Goal: Transaction & Acquisition: Purchase product/service

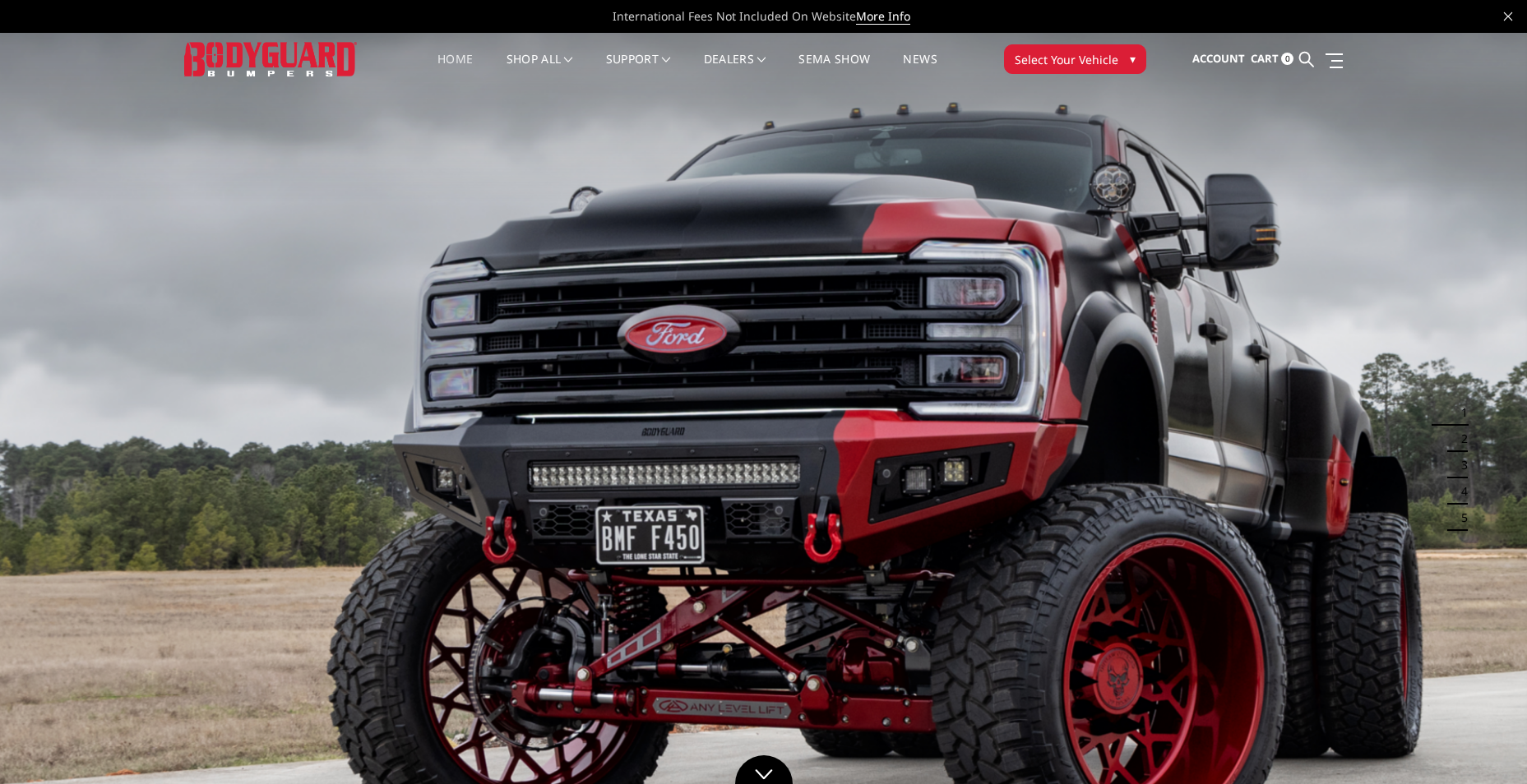
click at [1133, 55] on span "▾" at bounding box center [1133, 59] width 6 height 18
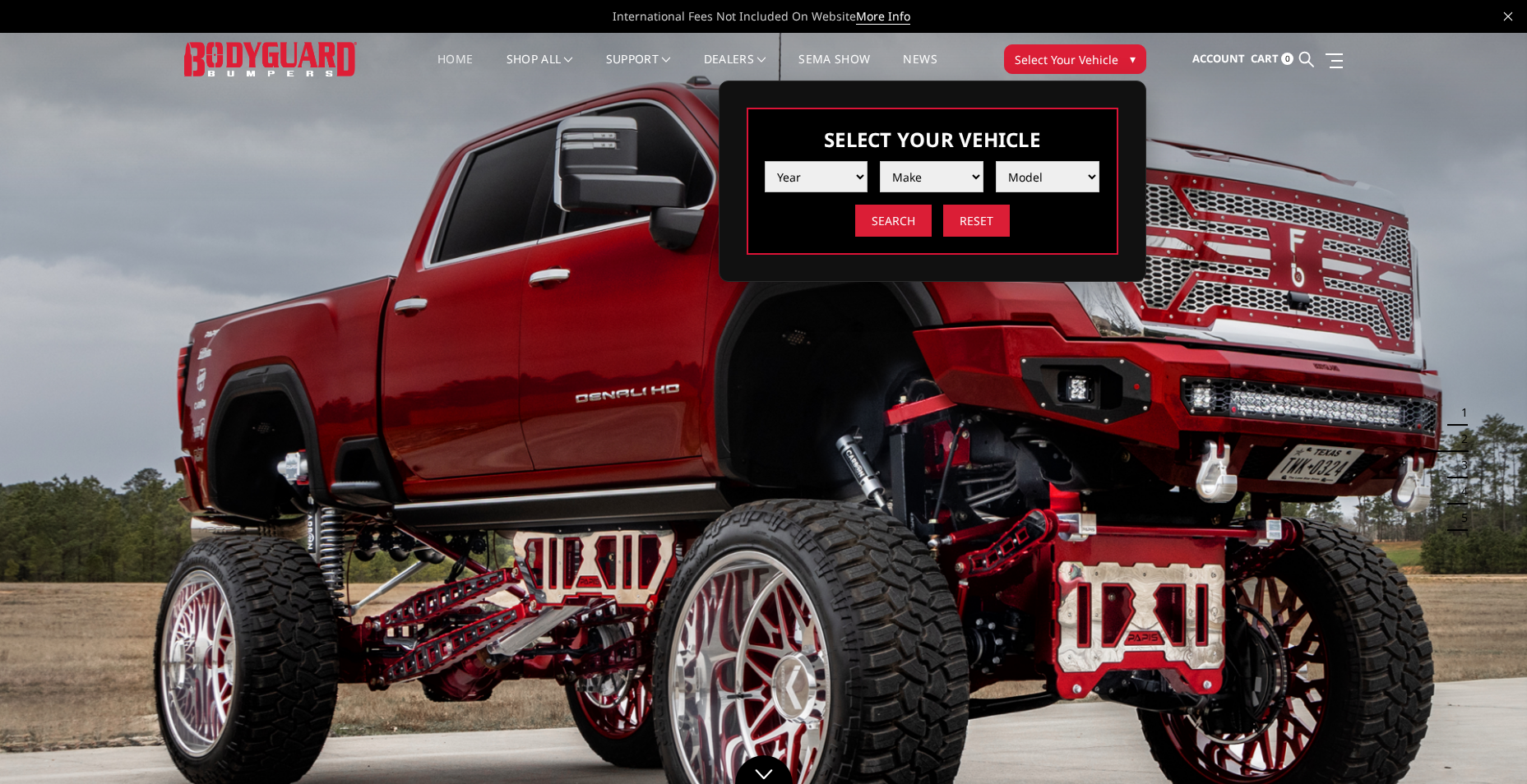
click at [856, 180] on select "Year [DATE] 2024 2023 2022 2021 2020 2019 2018 2017 2016 2015 2014 2013 2012 20…" at bounding box center [817, 176] width 103 height 31
select select "yr_2025"
click at [765, 161] on select "Year [DATE] 2024 2023 2022 2021 2020 2019 2018 2017 2016 2015 2014 2013 2012 20…" at bounding box center [817, 176] width 103 height 31
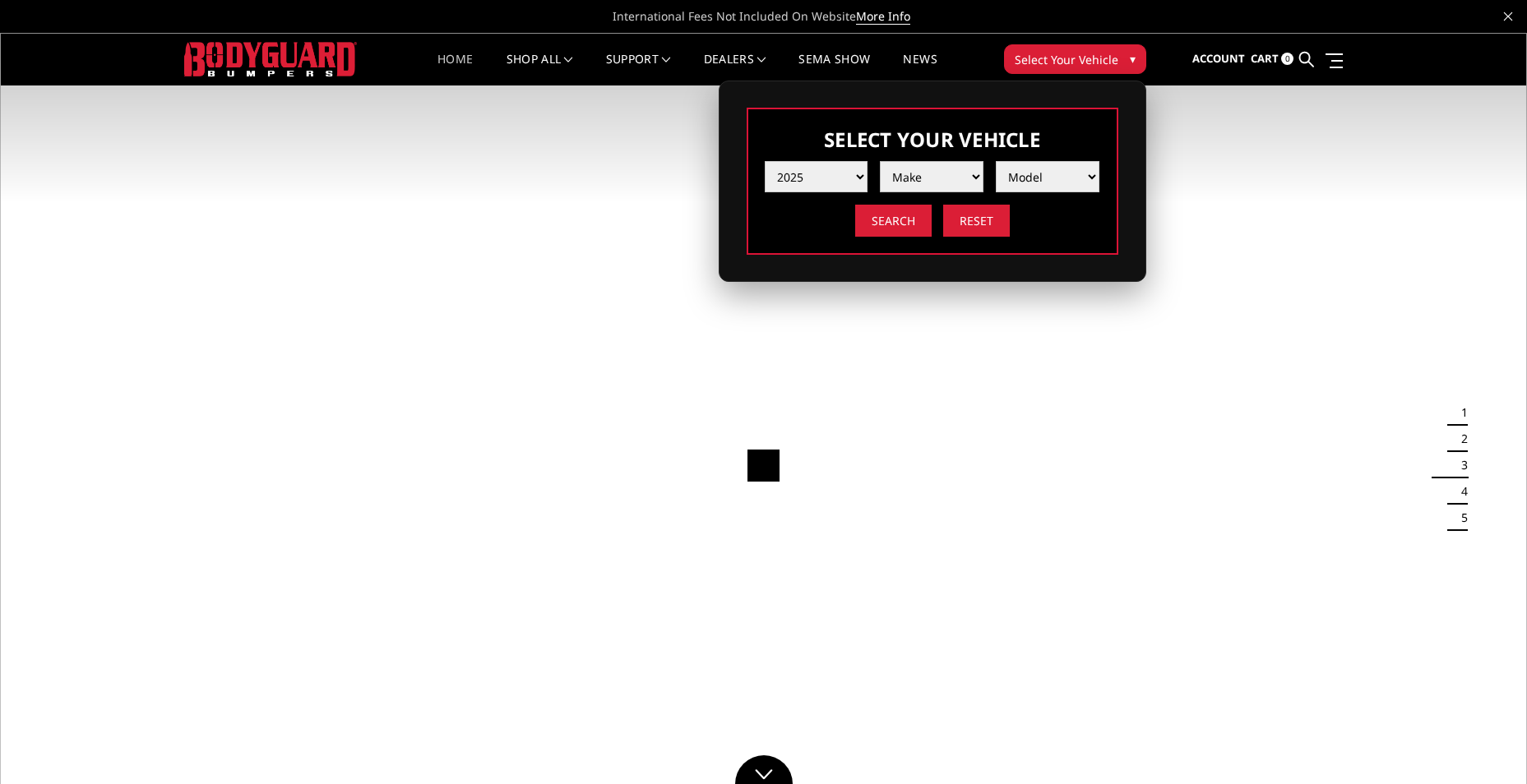
click at [975, 171] on select "Make Chevrolet Ford GMC Ram Toyota" at bounding box center [932, 176] width 103 height 31
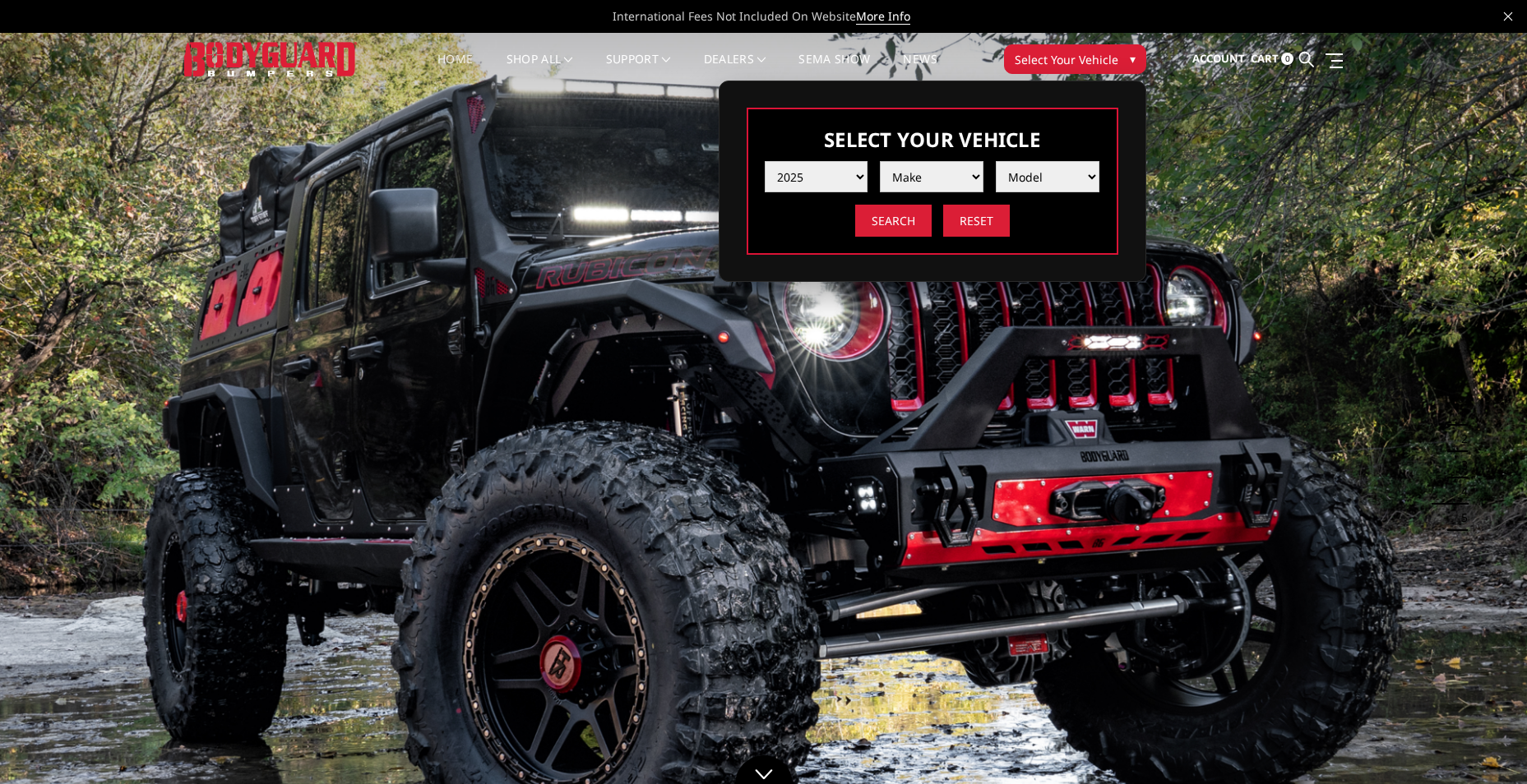
select select "mk_ford"
click at [880, 161] on select "Make Chevrolet Ford GMC Ram Toyota" at bounding box center [932, 176] width 103 height 31
click at [1077, 171] on select "Model F150 F150 Raptor F250 / F350 F450 F550" at bounding box center [1048, 176] width 103 height 31
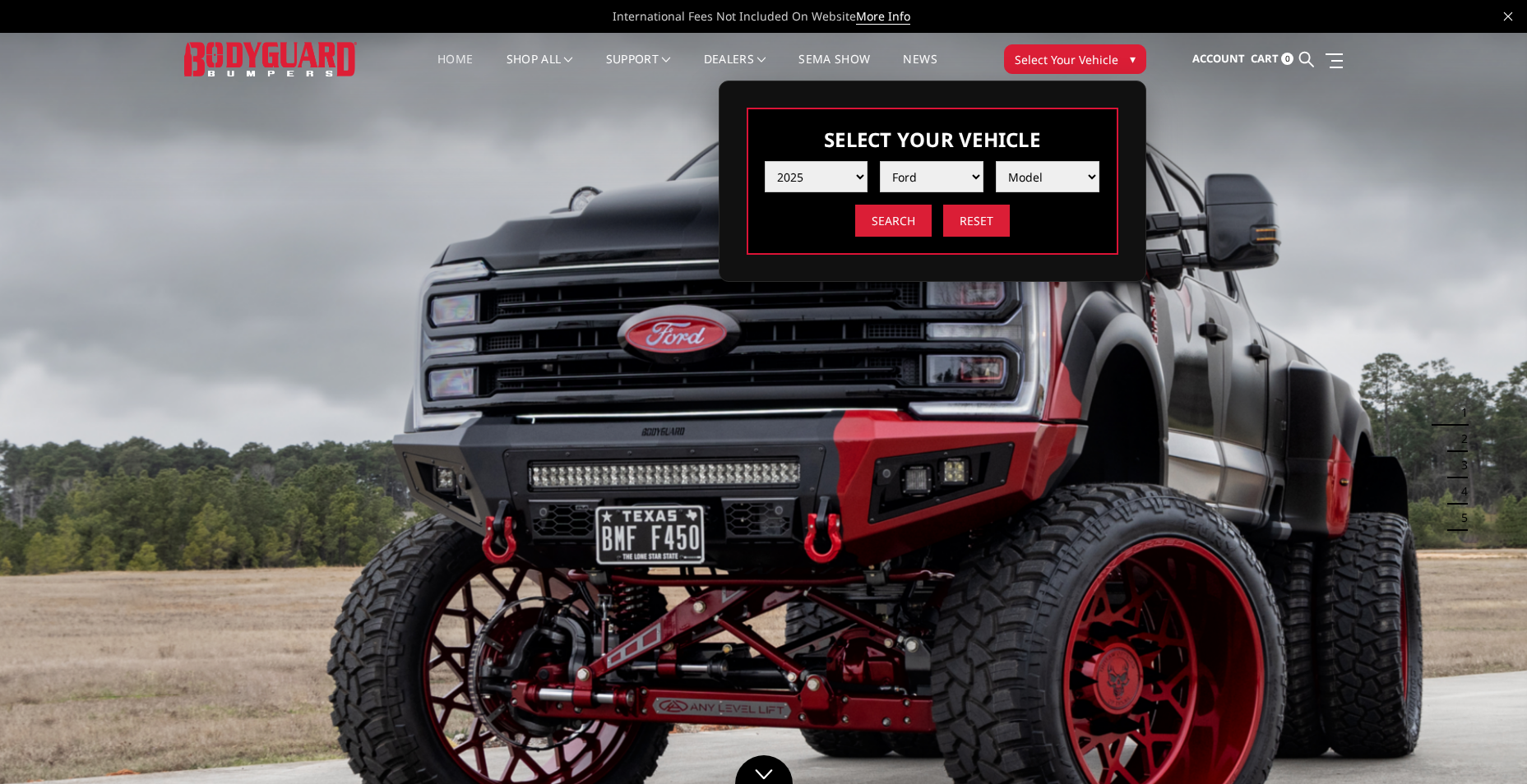
click at [887, 217] on input "Search" at bounding box center [893, 220] width 76 height 32
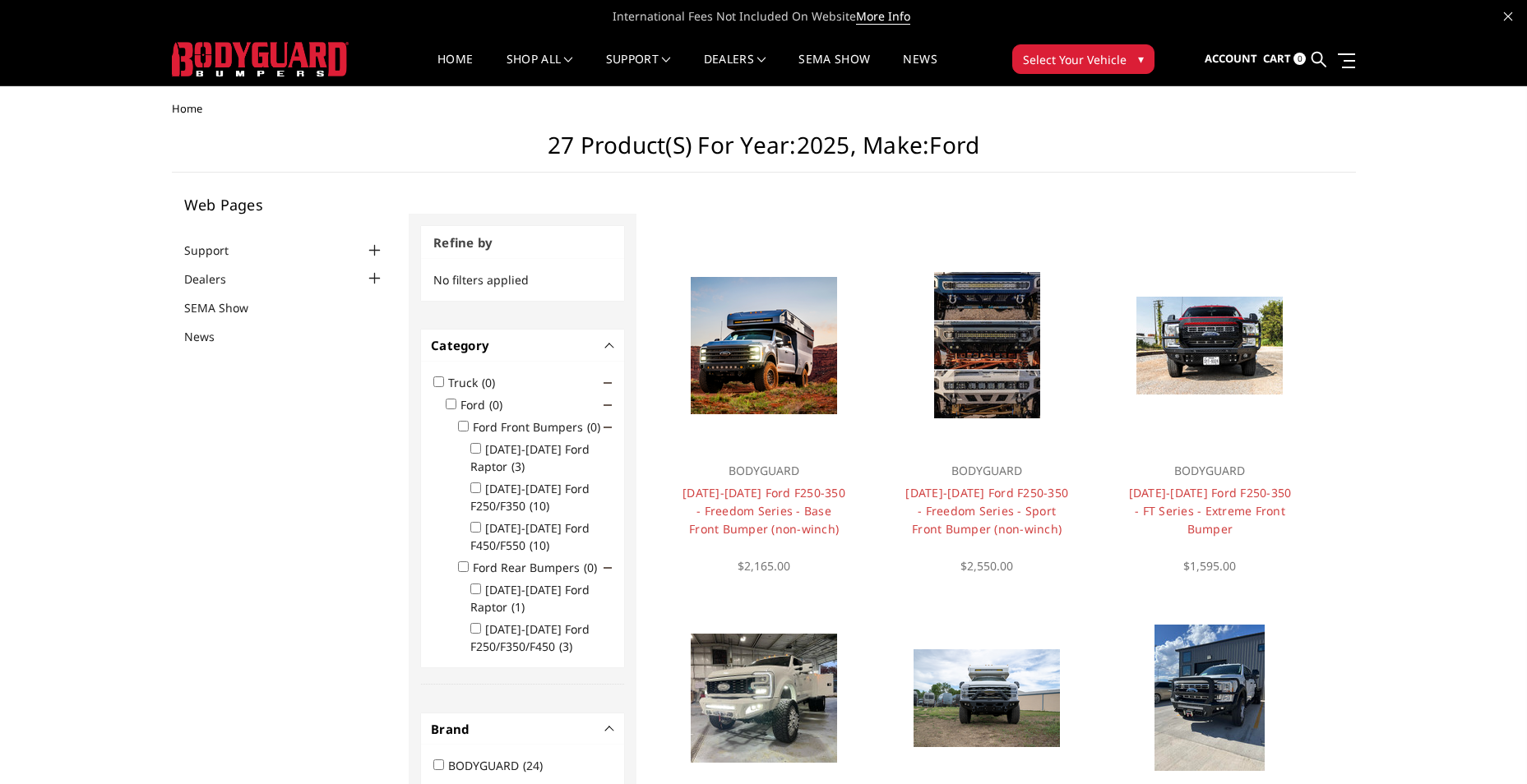
click at [1138, 59] on span "▾" at bounding box center [1141, 59] width 6 height 18
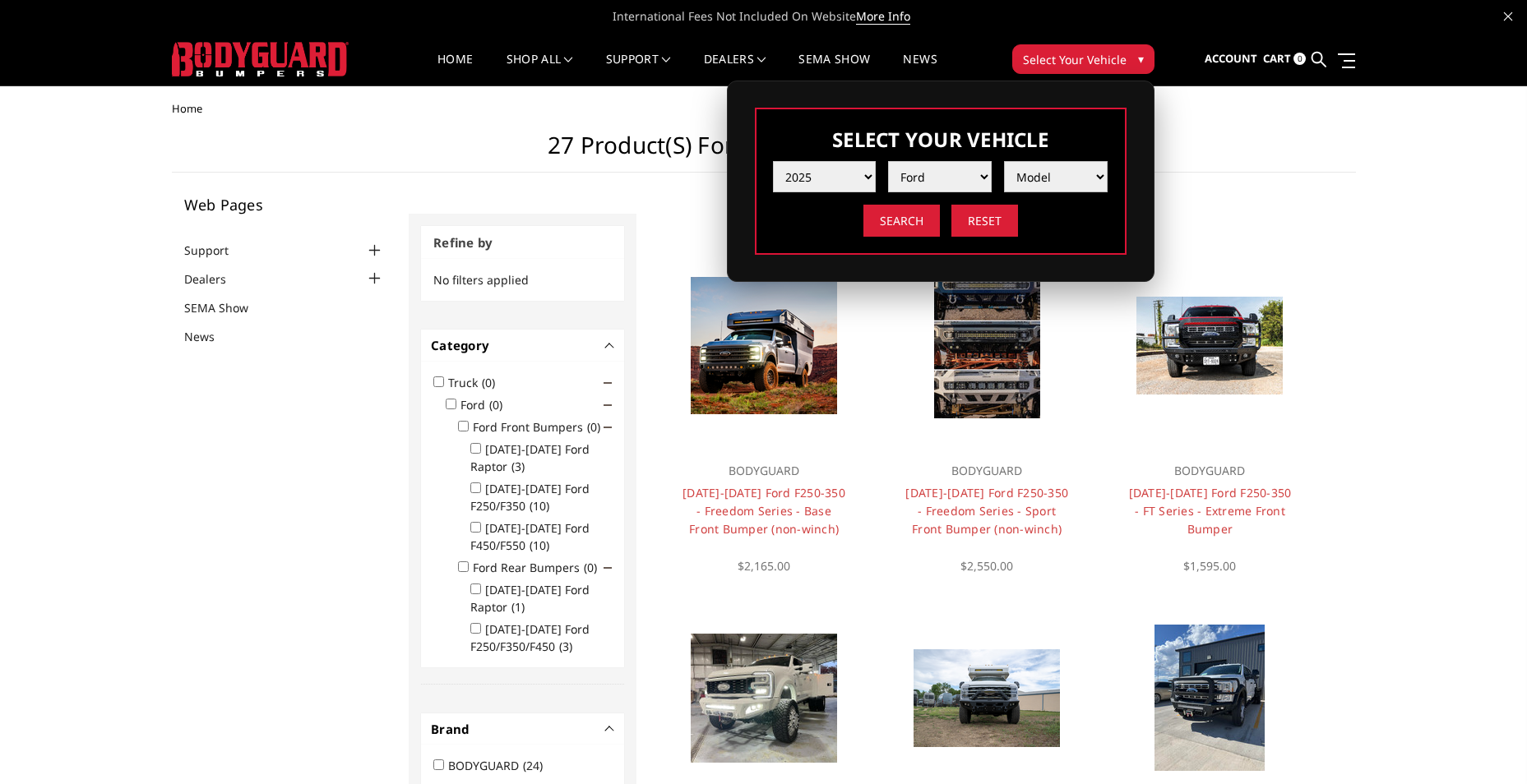
click at [1094, 172] on select "Model F150 F150 Raptor F250 / F350 F450 F550" at bounding box center [1056, 176] width 103 height 31
select select "md_f150-raptor"
click at [1004, 161] on select "Model F150 F150 Raptor F250 / F350 F450 F550" at bounding box center [1056, 176] width 103 height 31
click at [912, 222] on input "Search" at bounding box center [902, 220] width 76 height 32
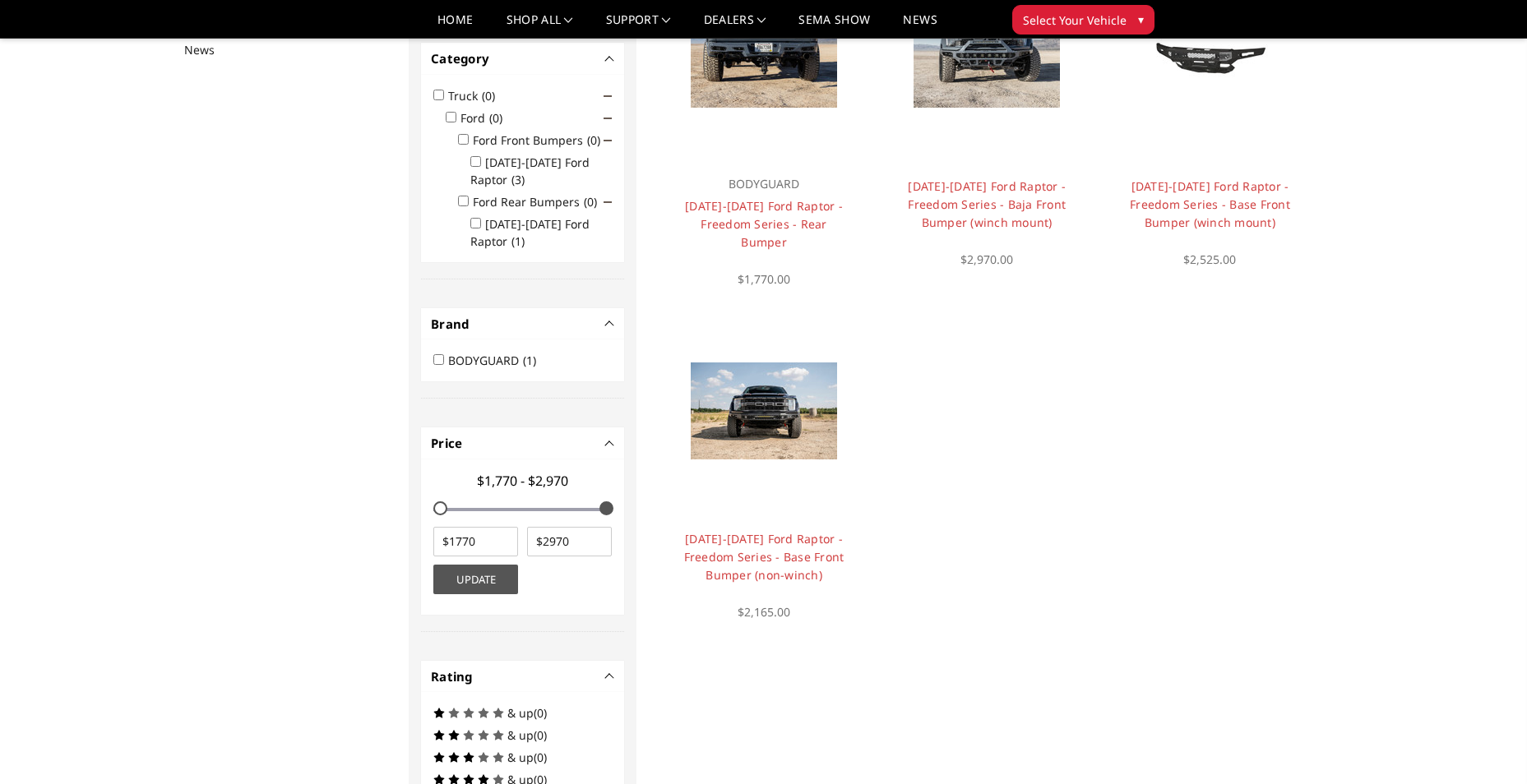
scroll to position [295, 0]
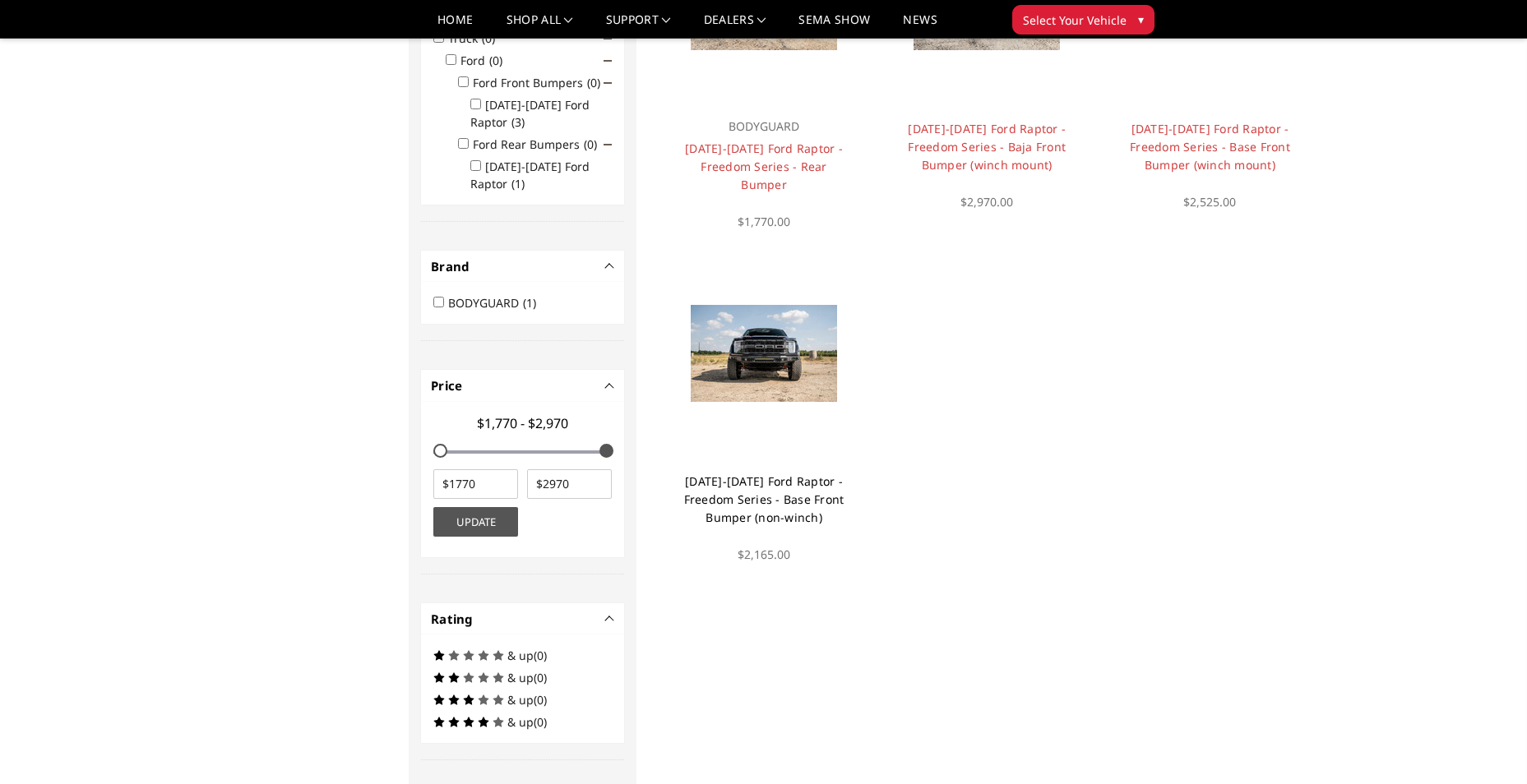
click at [766, 489] on link "2021-2025 Ford Raptor - Freedom Series - Base Front Bumper (non-winch)" at bounding box center [764, 498] width 160 height 52
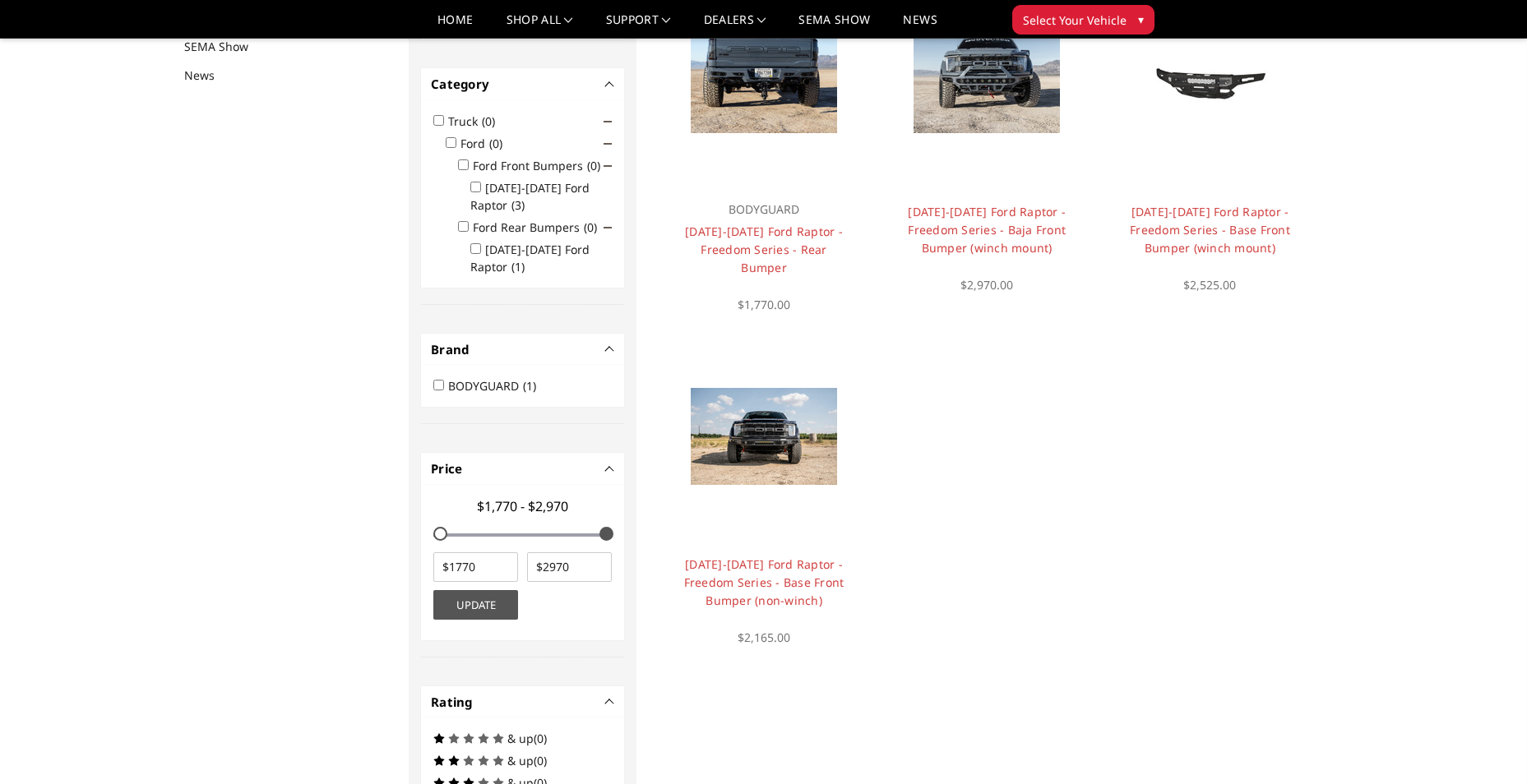
scroll to position [214, 0]
click at [750, 229] on link "[DATE]-[DATE] Ford Raptor - Freedom Series - Rear Bumper" at bounding box center [764, 248] width 158 height 52
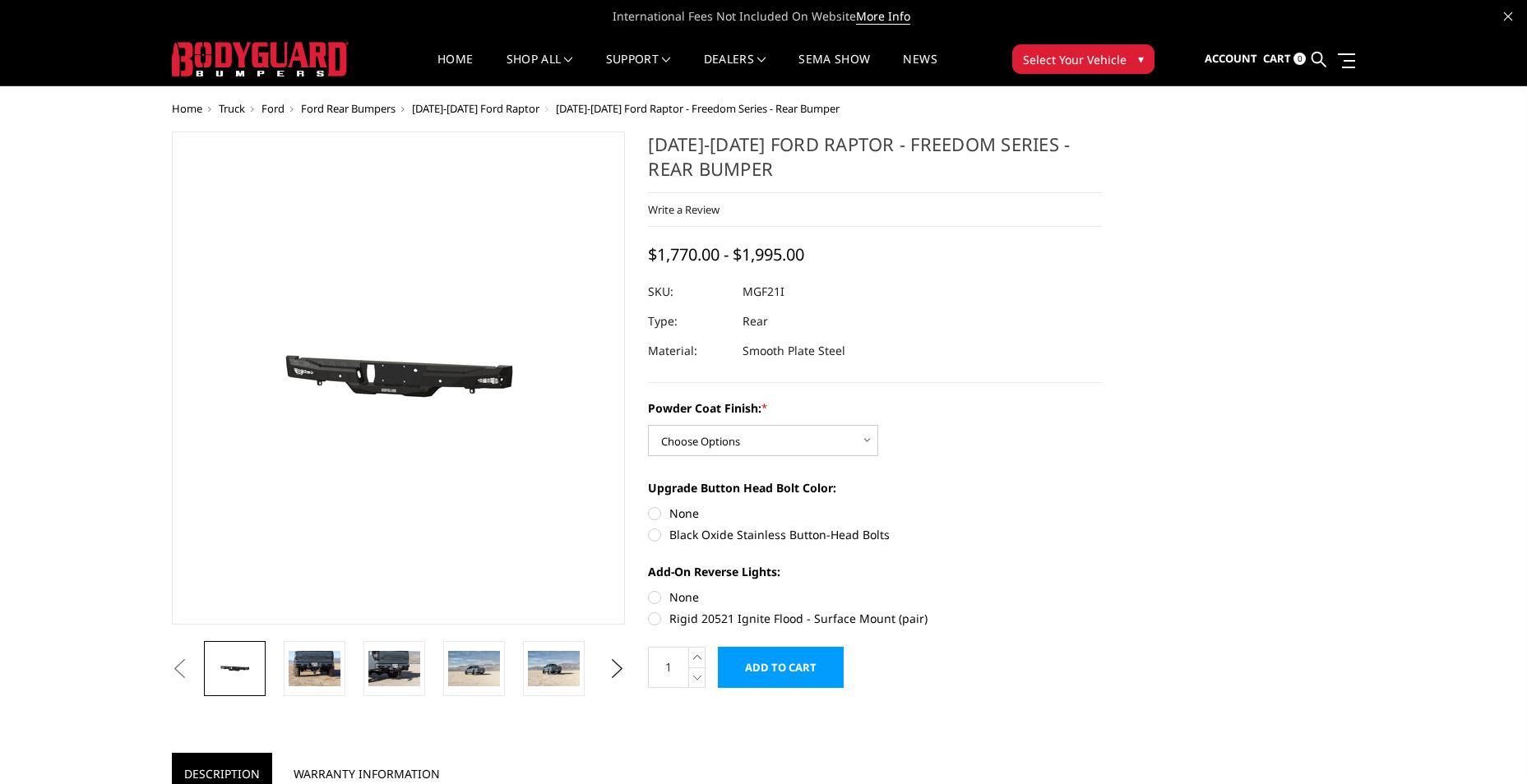
click at [315, 673] on img at bounding box center [314, 667] width 52 height 34
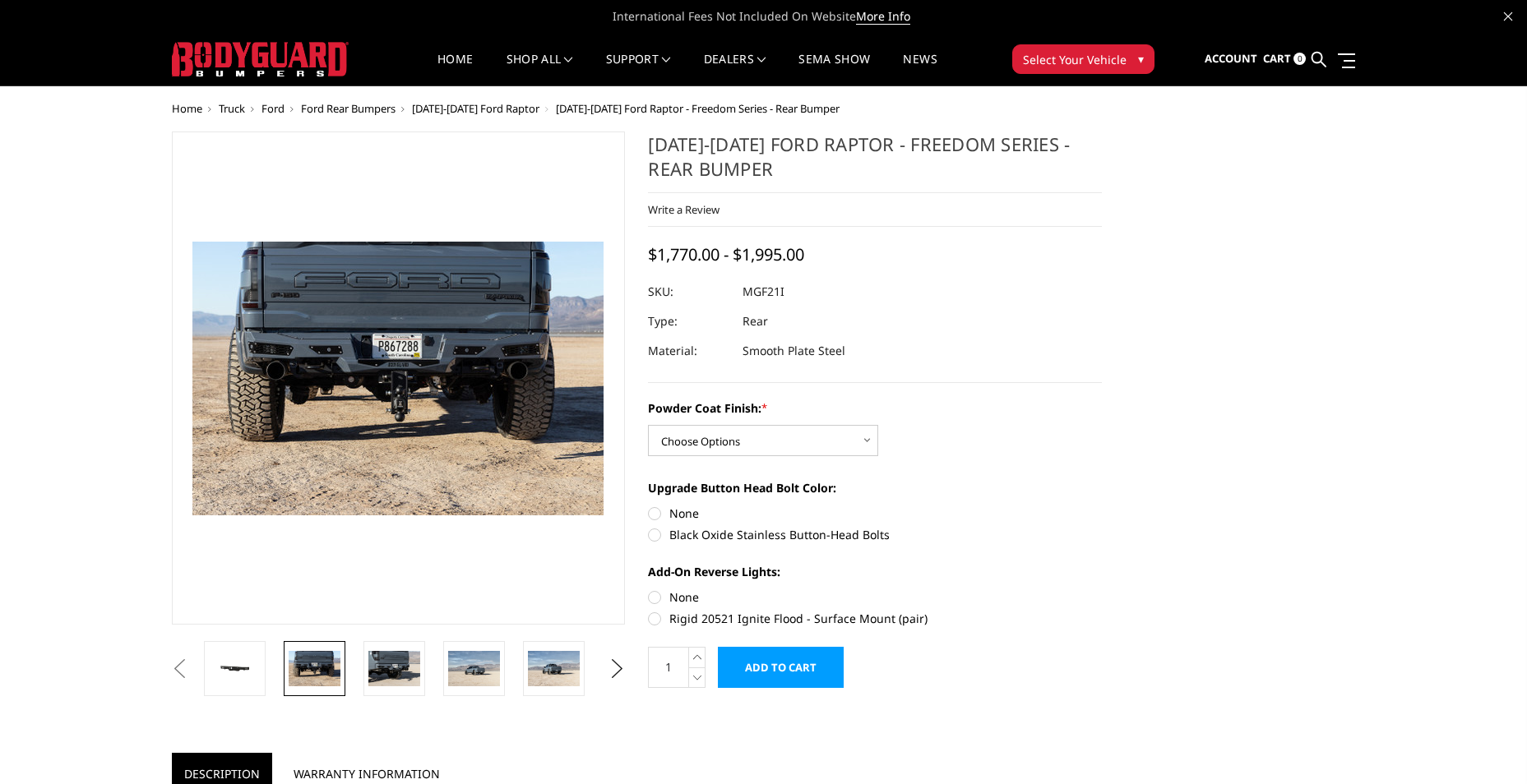
click at [395, 668] on img at bounding box center [394, 667] width 52 height 34
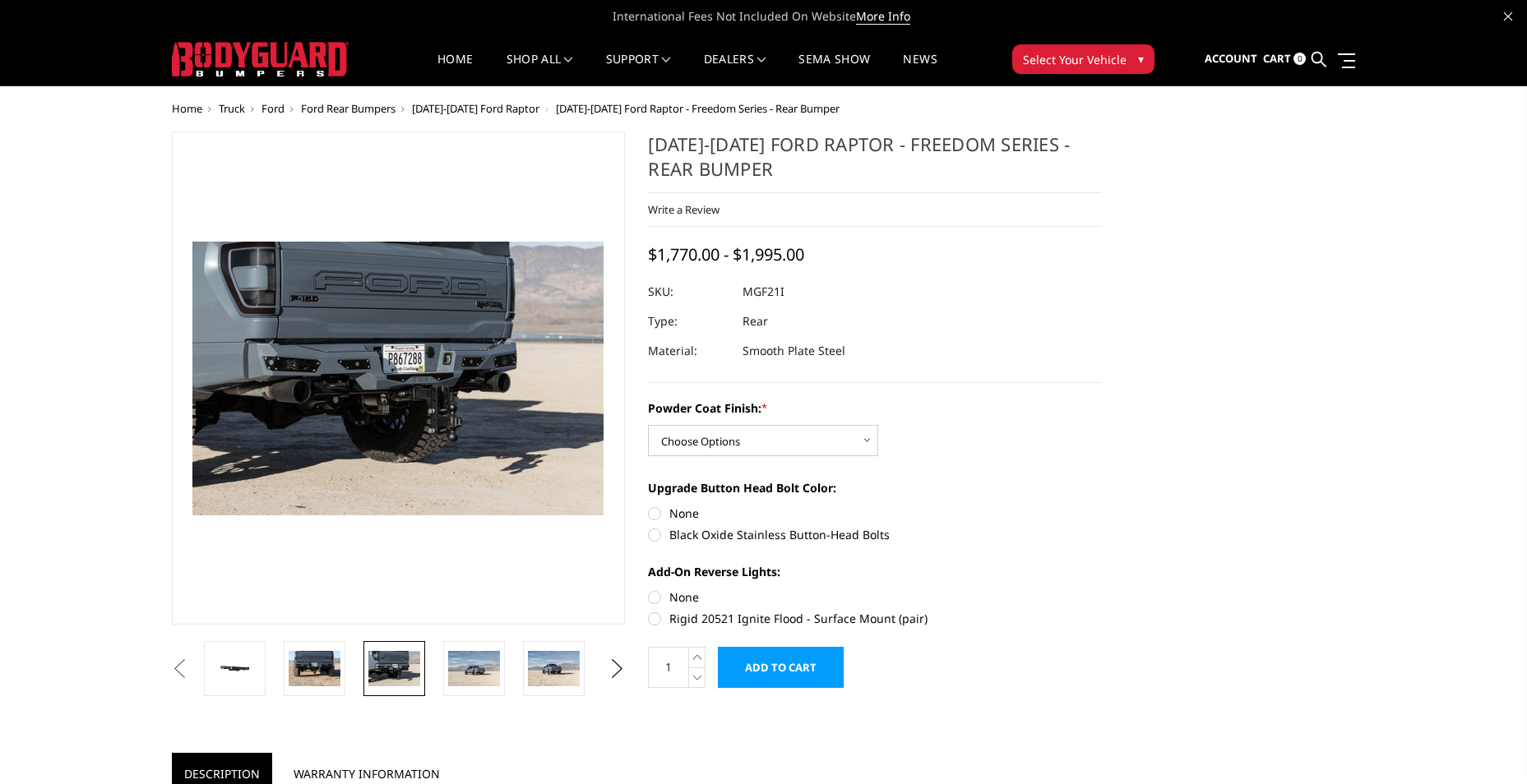
click at [466, 669] on img at bounding box center [473, 667] width 52 height 34
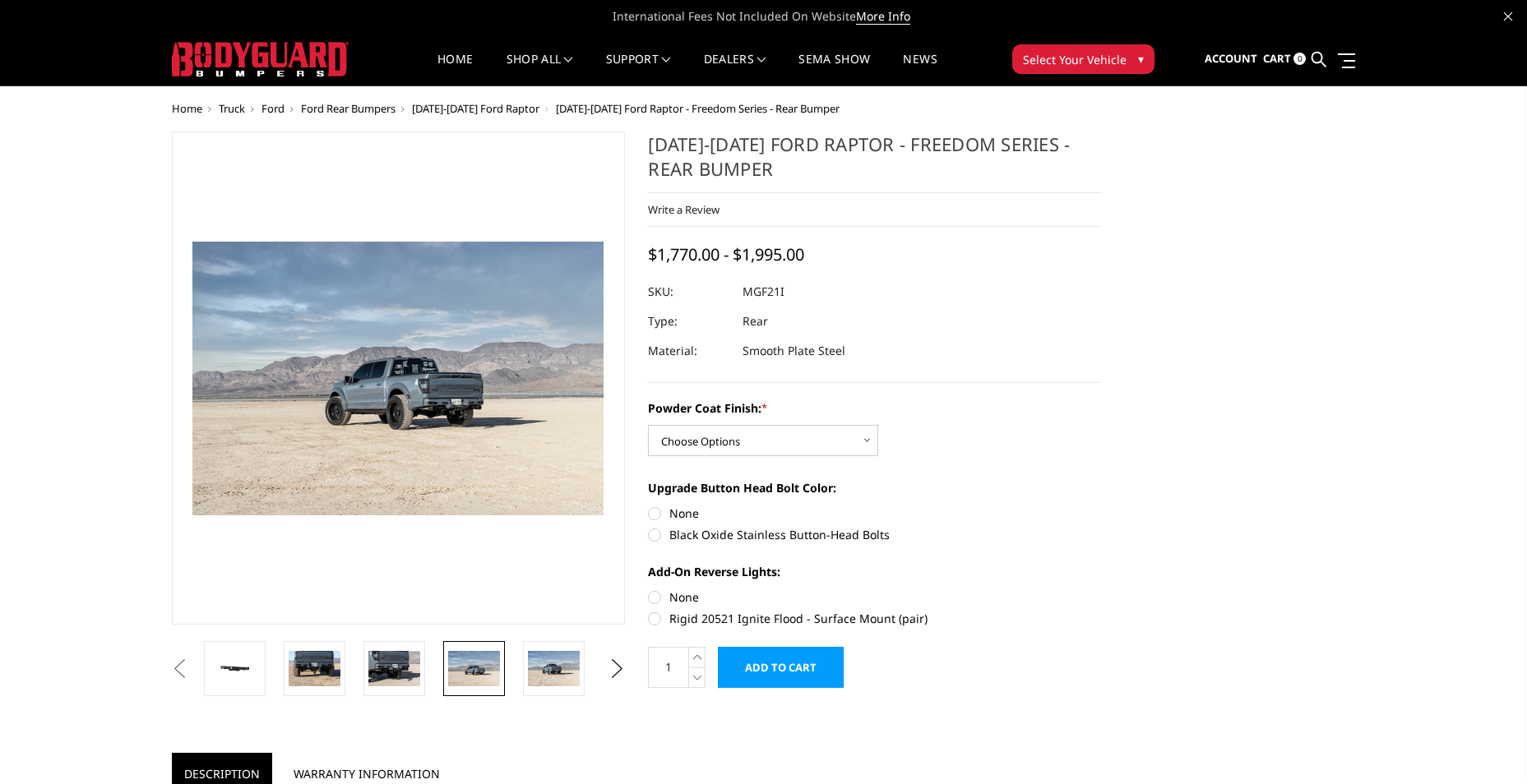
click at [561, 665] on img at bounding box center [553, 667] width 52 height 34
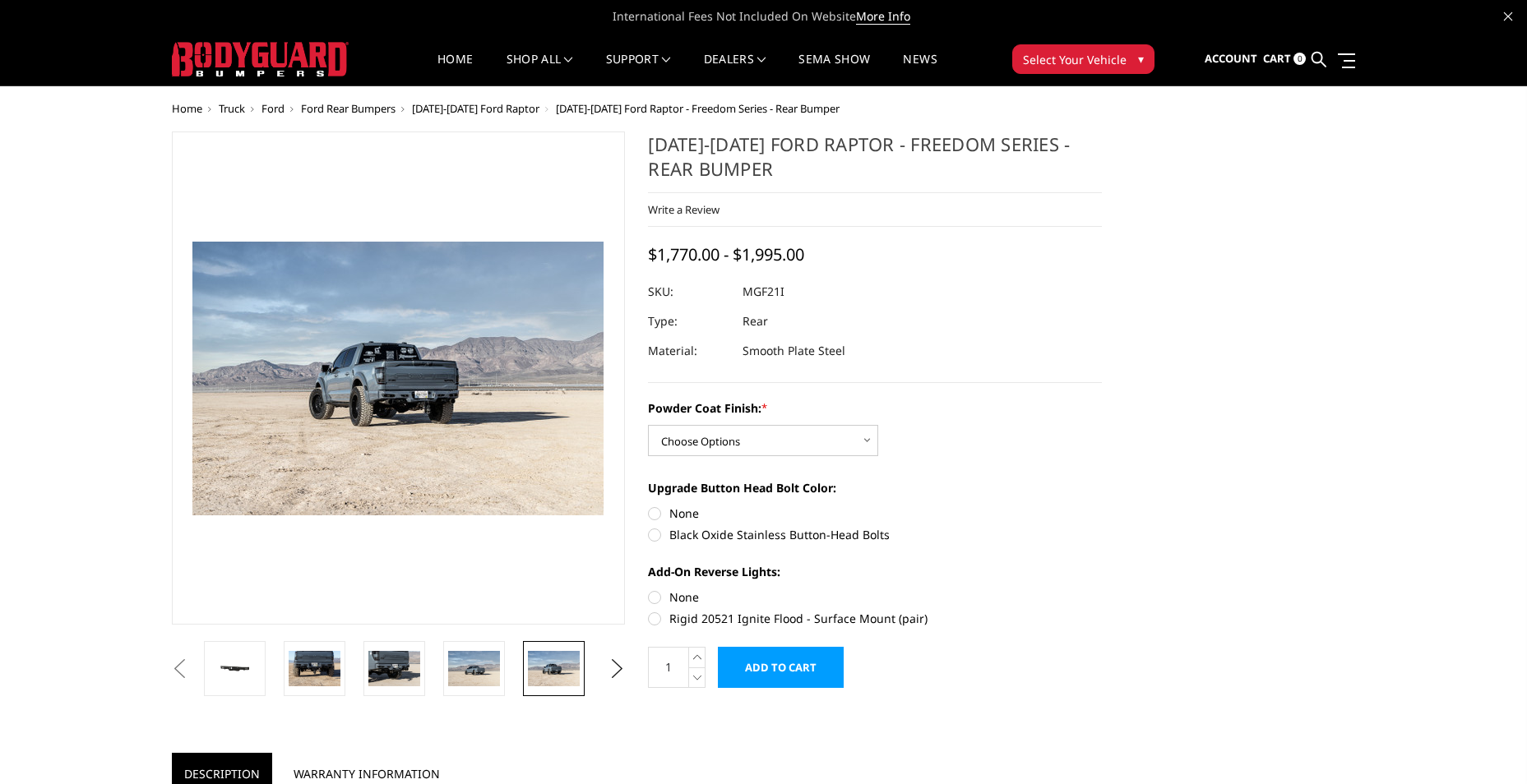
click at [1138, 55] on span "▾" at bounding box center [1141, 59] width 6 height 18
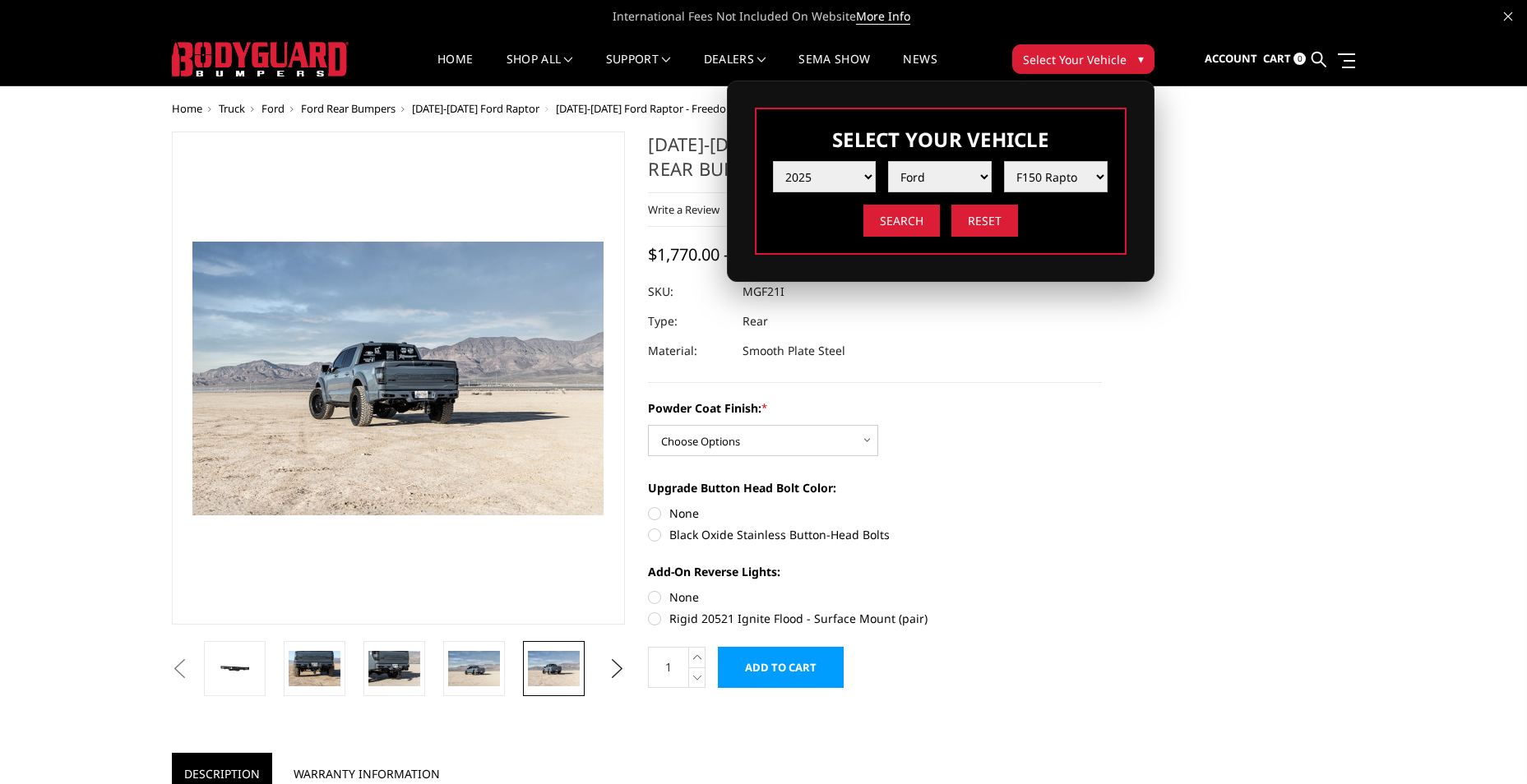
click at [1101, 176] on select "Model F150 F150 Raptor F250 / F350 F450 F550" at bounding box center [1056, 176] width 103 height 31
click at [979, 222] on input "Reset" at bounding box center [985, 220] width 66 height 32
select select "-1"
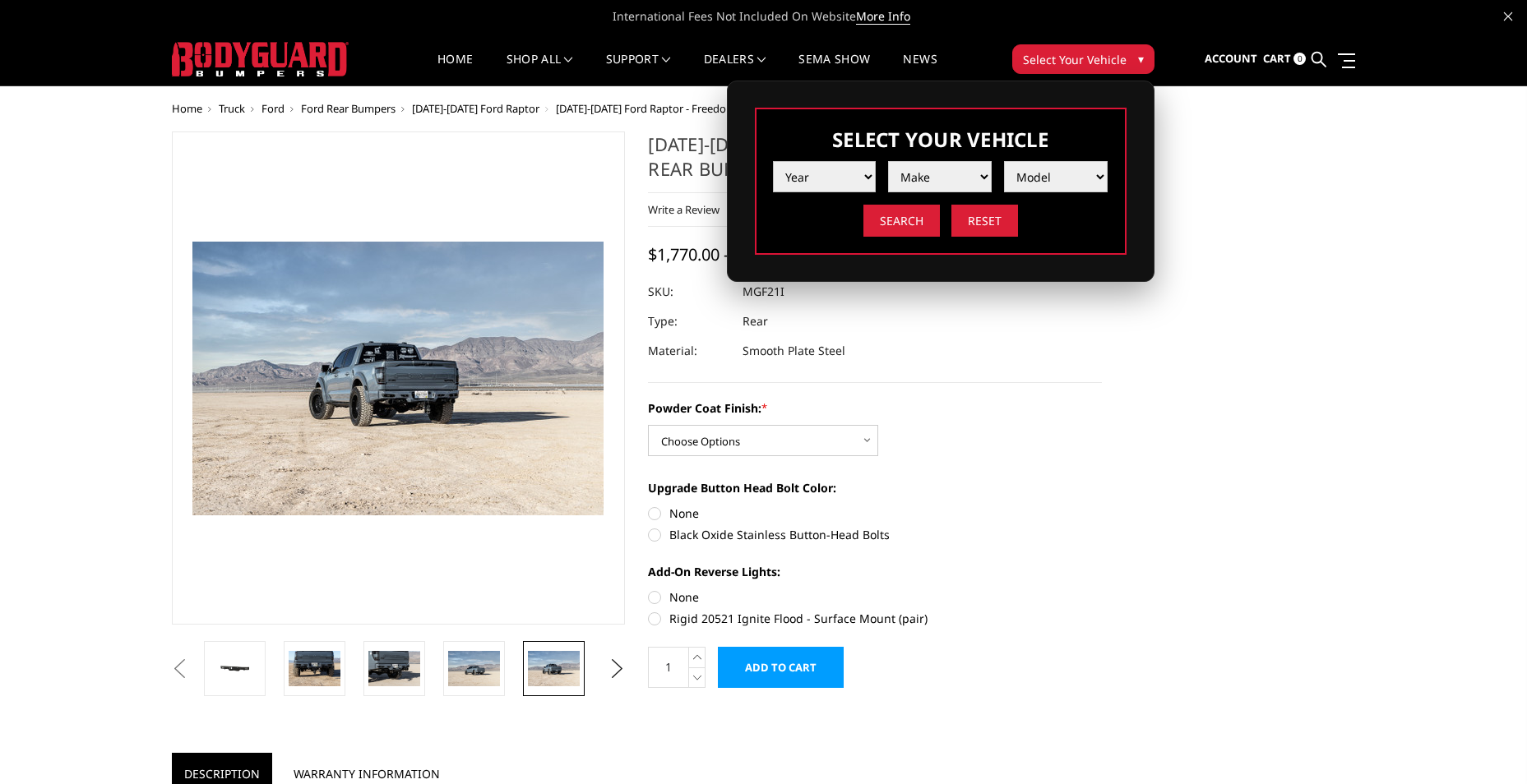
click at [865, 174] on select "Year 2025 2024 2023 2022 2021 2020 2019 2018 2017 2016 2015 2014 2013 2012 2011…" at bounding box center [824, 176] width 103 height 31
select select "yr_2025"
click at [773, 161] on select "Year 2025 2024 2023 2022 2021 2020 2019 2018 2017 2016 2015 2014 2013 2012 2011…" at bounding box center [824, 176] width 103 height 31
click at [983, 176] on select "Make Chevrolet Ford GMC Ram Toyota" at bounding box center [940, 176] width 103 height 31
select select "mk_ford"
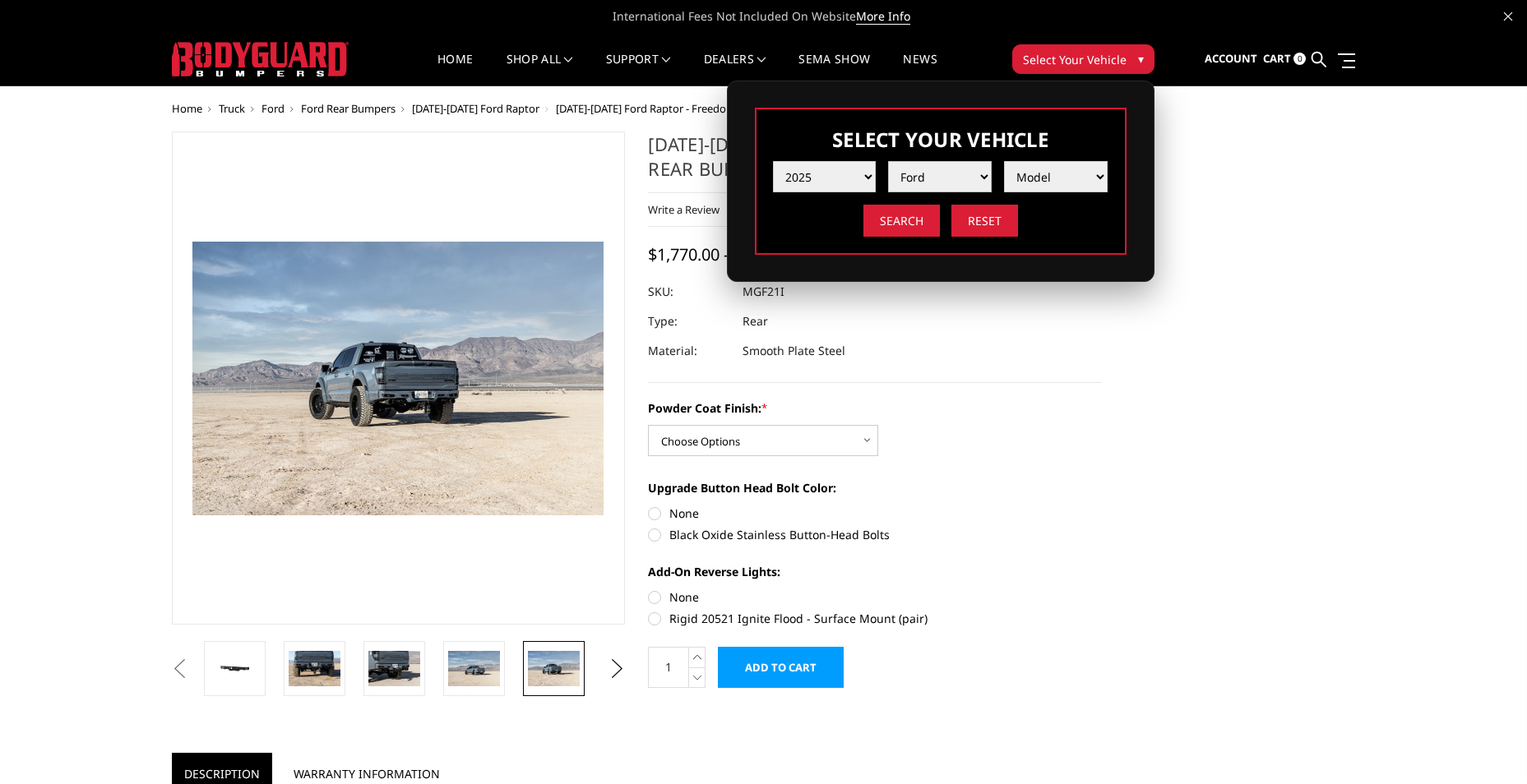
click at [888, 161] on select "Make Chevrolet Ford GMC Ram Toyota" at bounding box center [940, 176] width 103 height 31
click at [1097, 176] on select "Model F150 F150 Raptor F250 / F350 F450 F550" at bounding box center [1056, 176] width 103 height 31
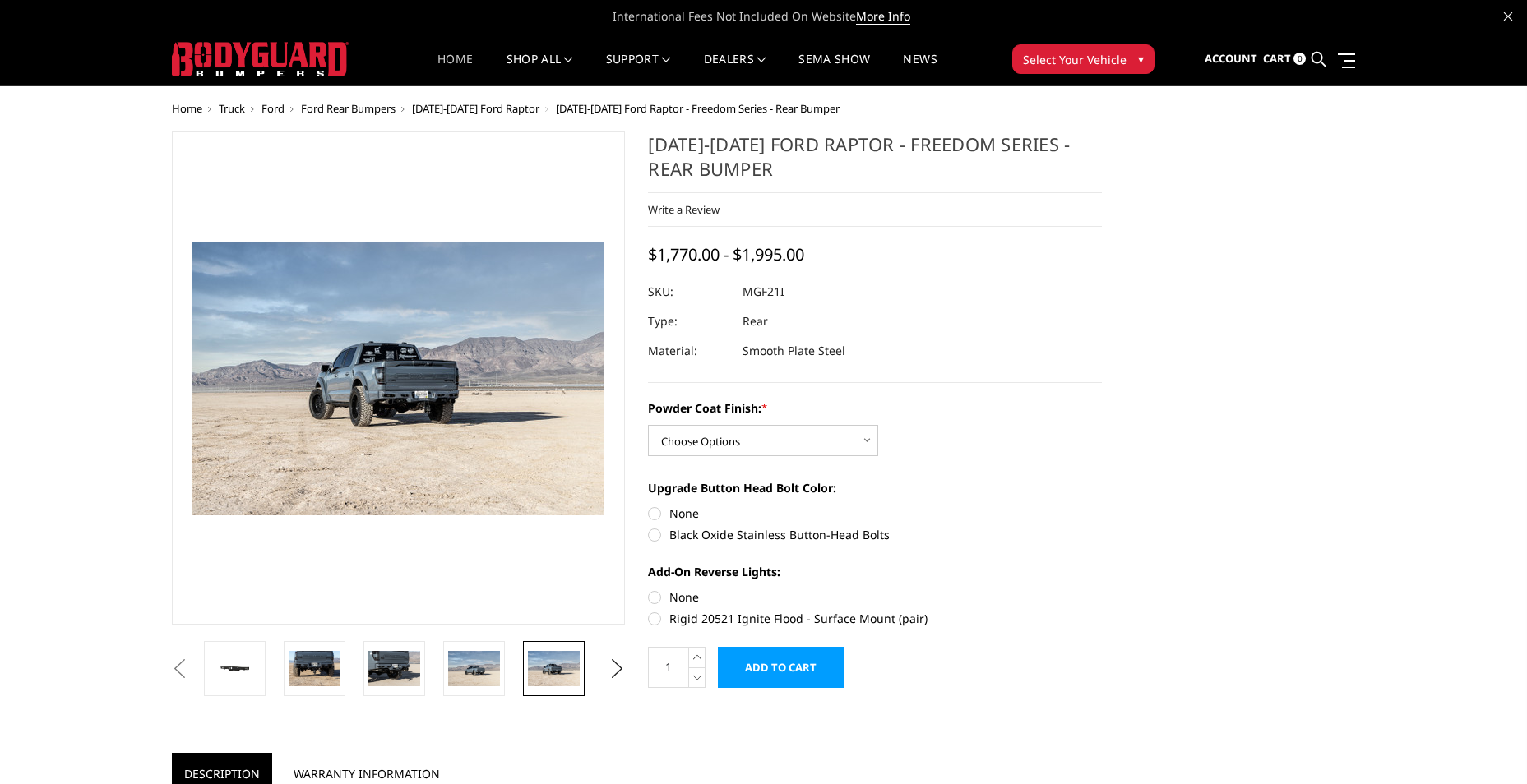
click at [447, 60] on link "Home" at bounding box center [455, 69] width 35 height 32
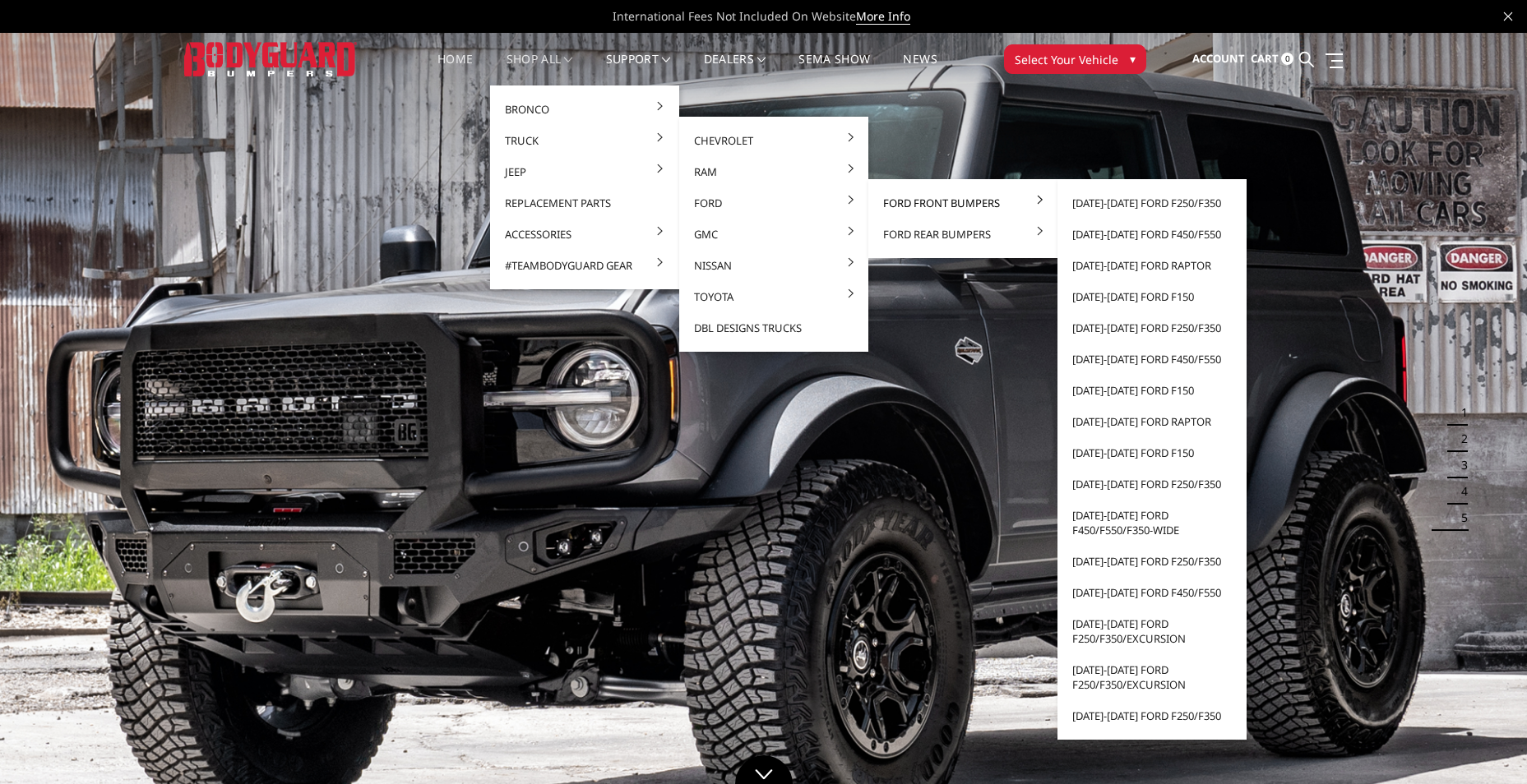
click at [894, 199] on link "Ford Front Bumpers" at bounding box center [963, 203] width 176 height 31
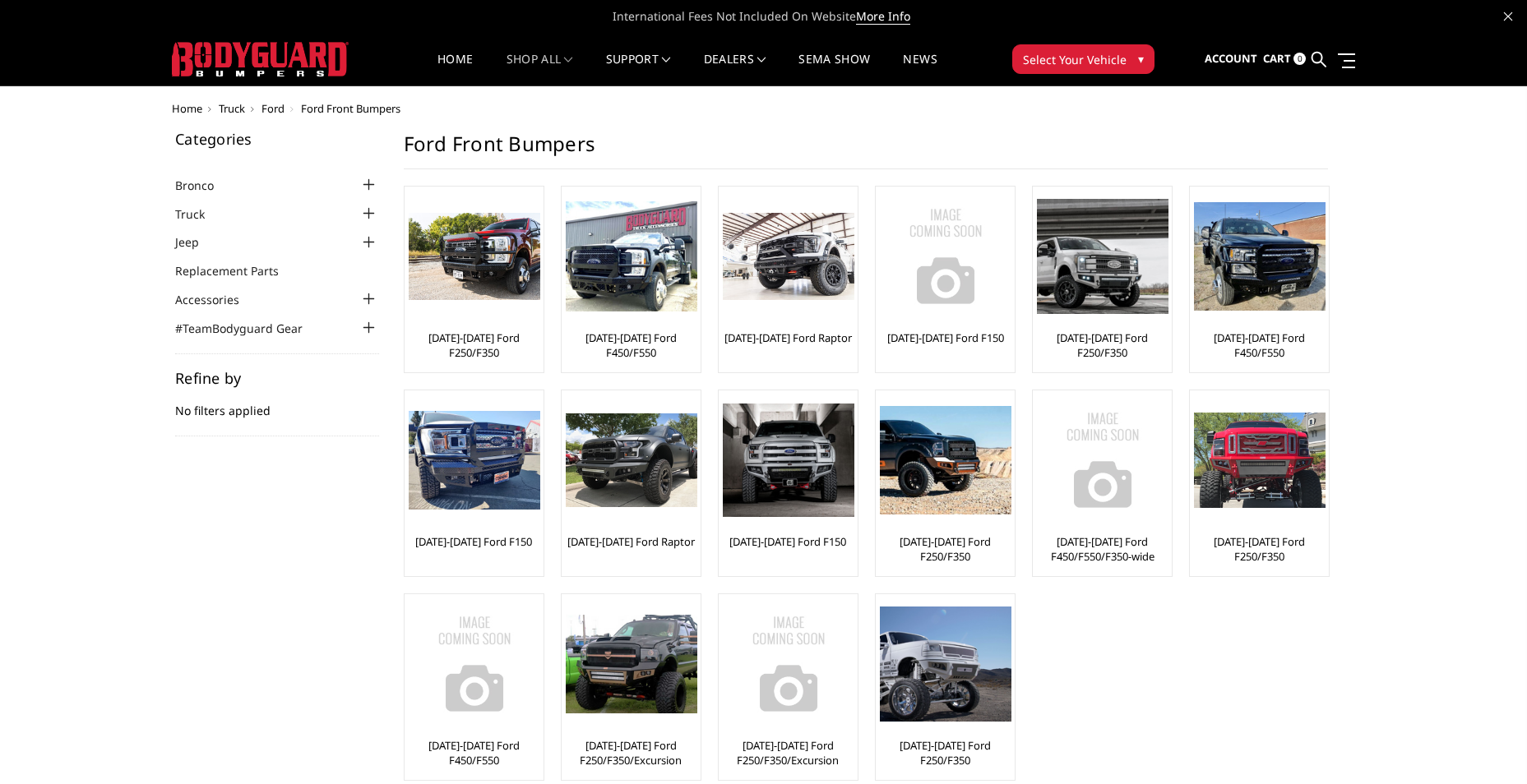
click at [465, 339] on link "[DATE]-[DATE] Ford F250/F350" at bounding box center [474, 345] width 131 height 29
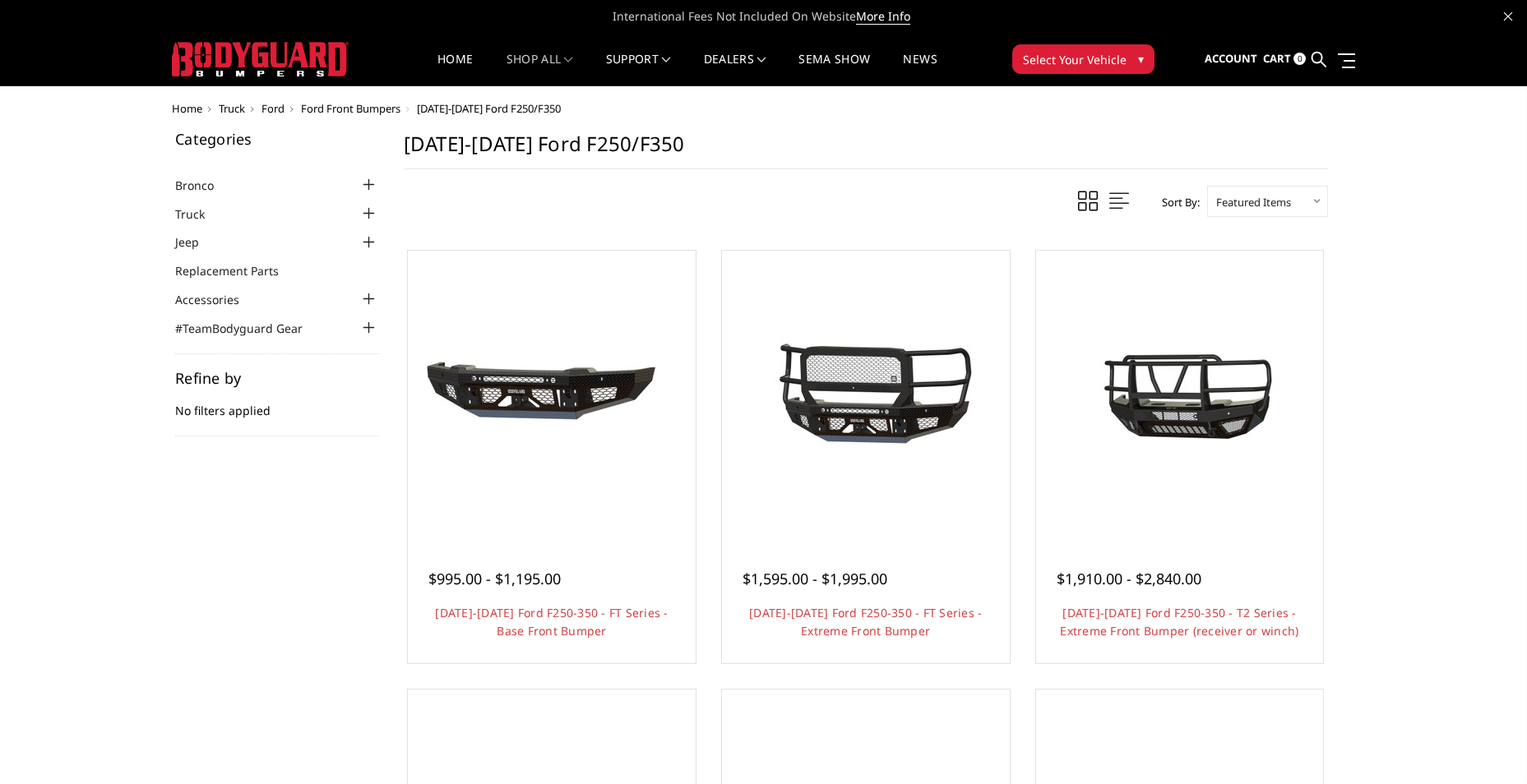
click at [368, 212] on div at bounding box center [369, 214] width 20 height 20
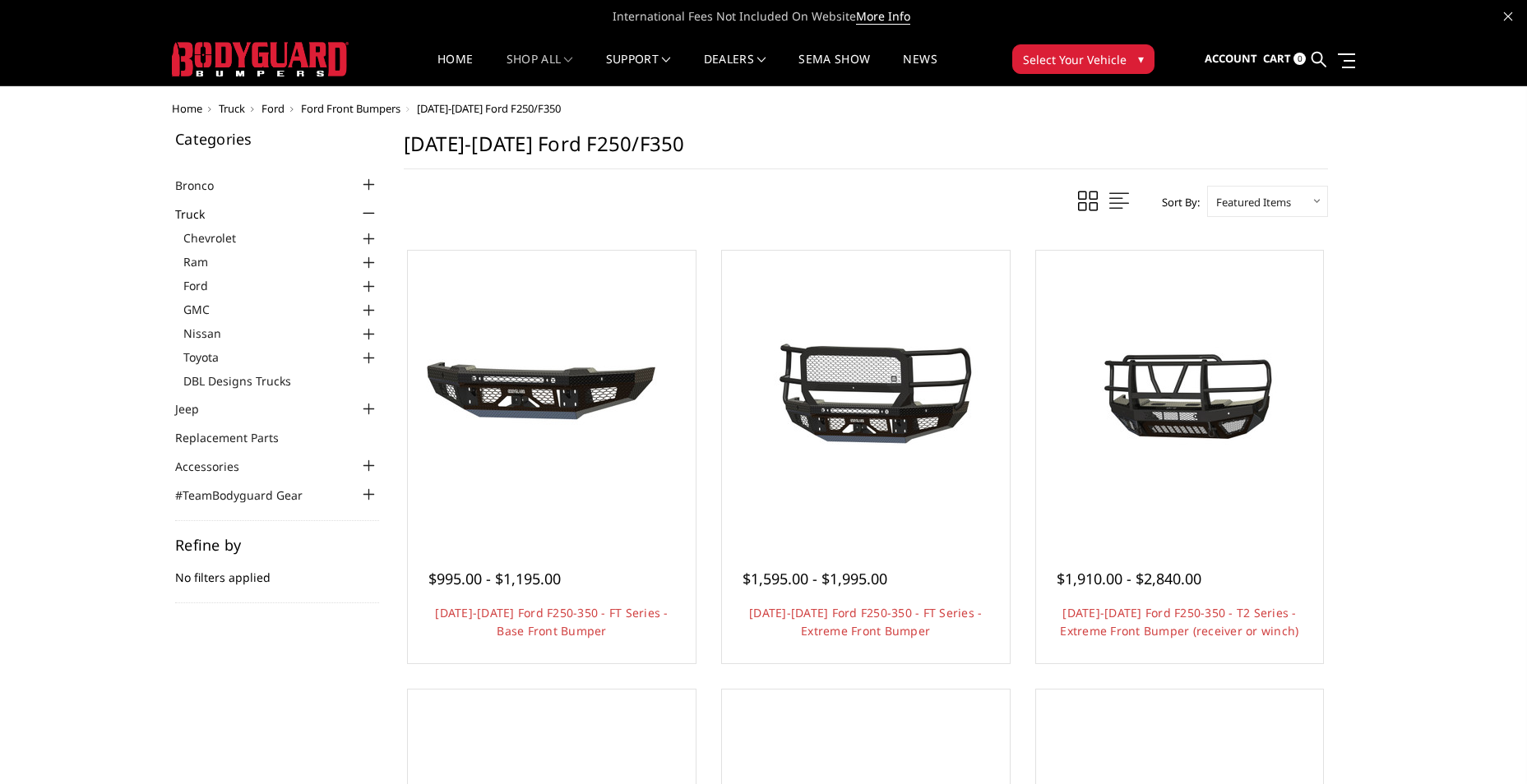
click at [363, 286] on div at bounding box center [369, 287] width 20 height 20
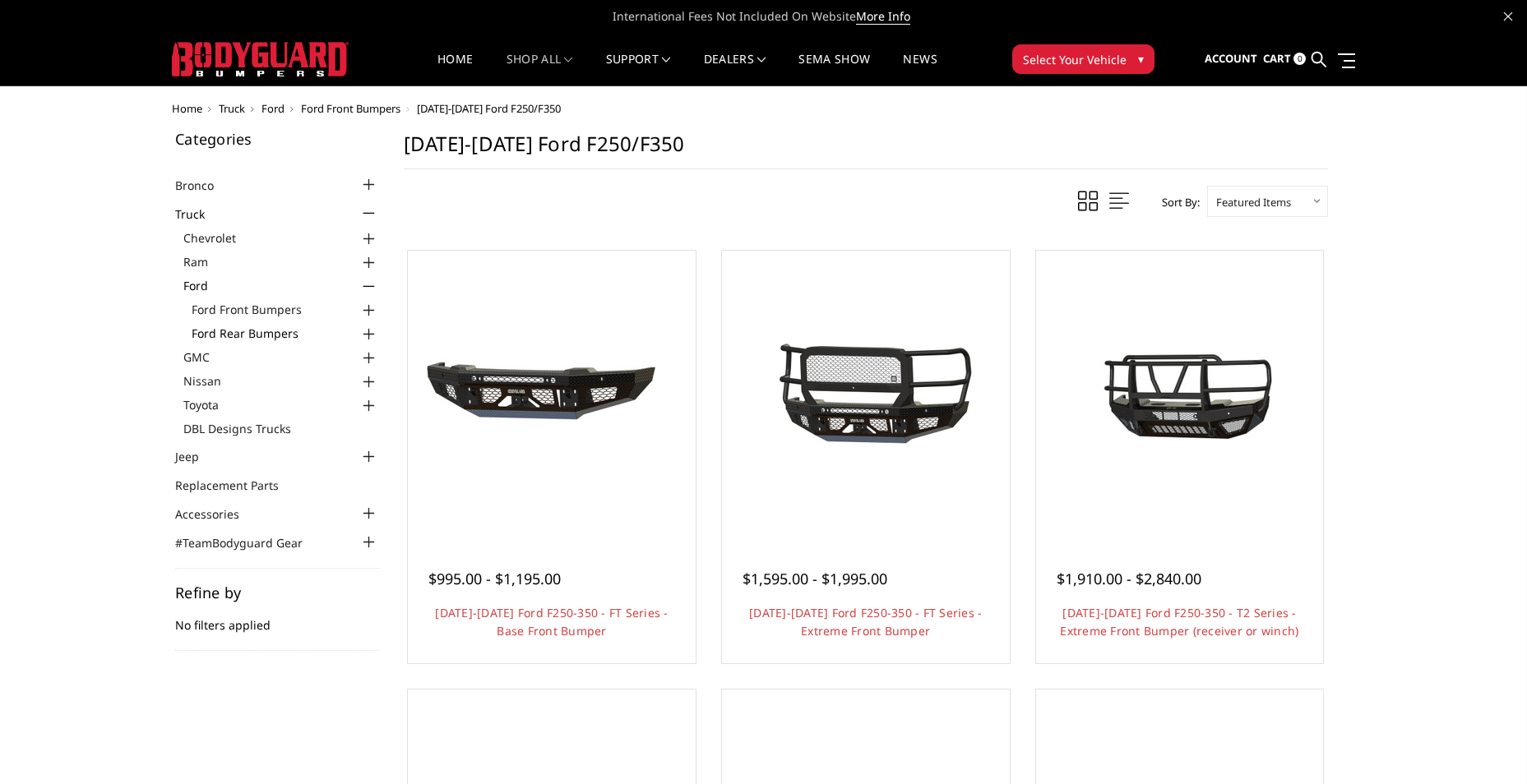
click at [248, 337] on link "Ford Rear Bumpers" at bounding box center [285, 333] width 187 height 18
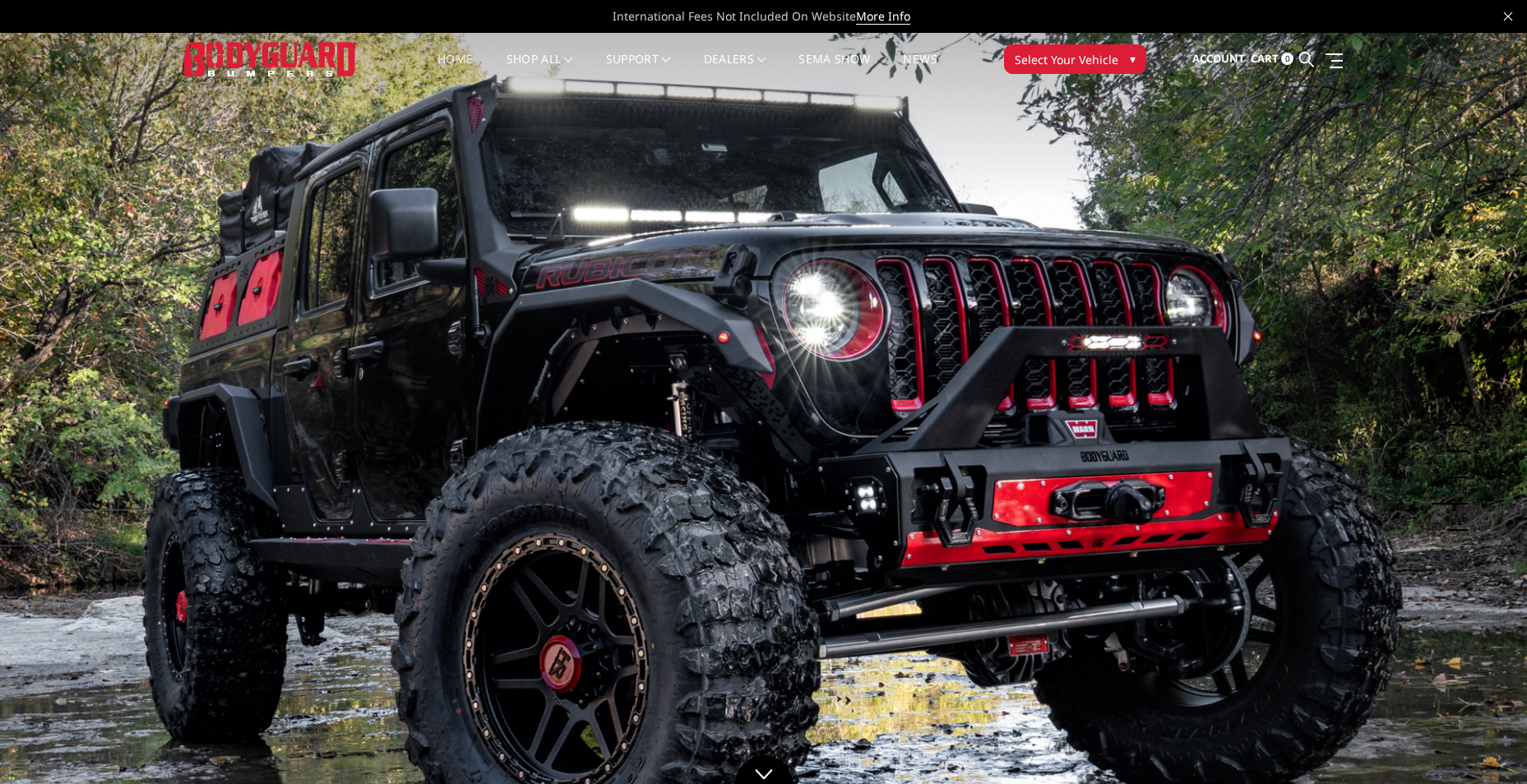
click at [437, 59] on link "Home" at bounding box center [455, 69] width 35 height 32
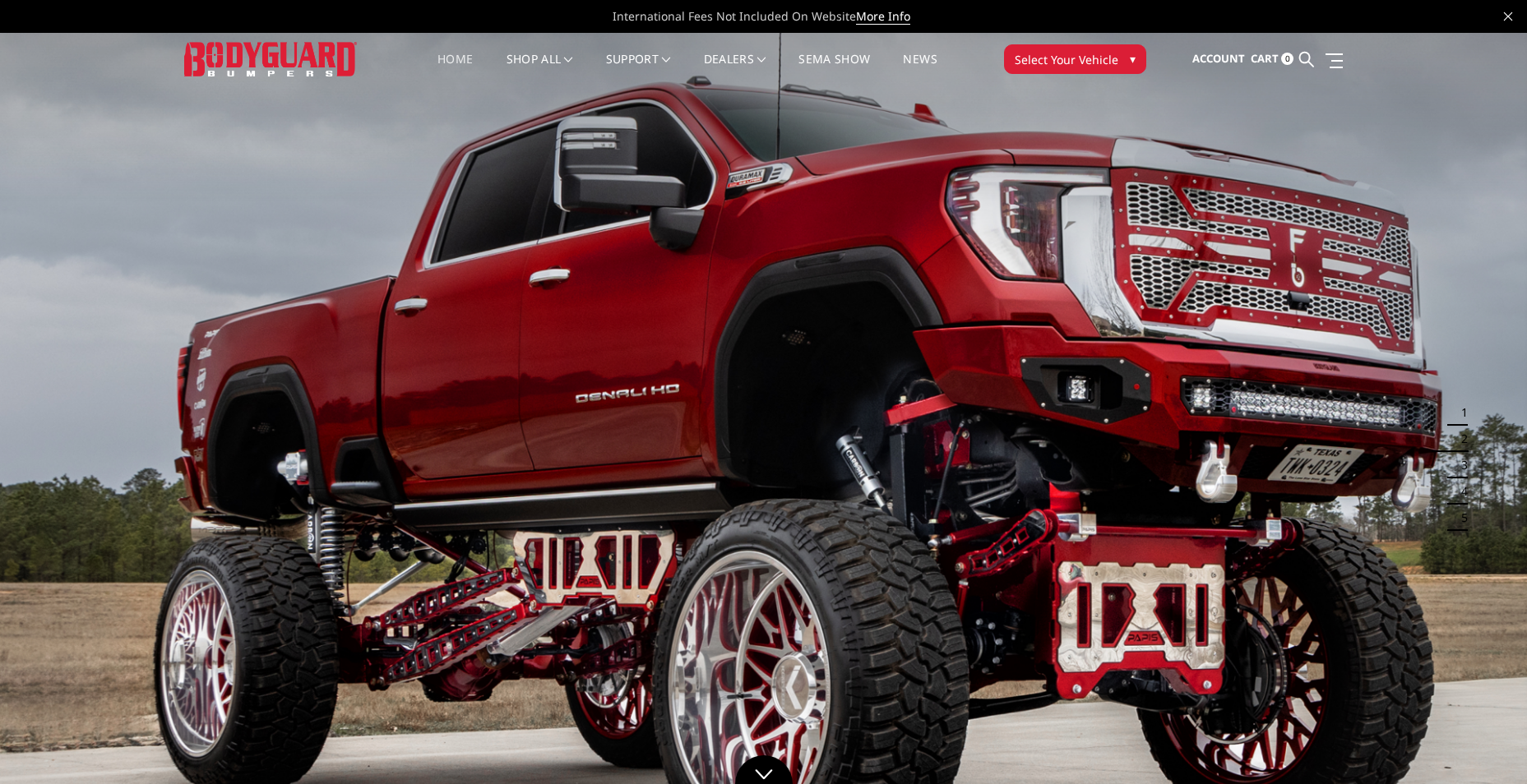
click at [452, 57] on link "Home" at bounding box center [455, 69] width 35 height 32
